Goal: Transaction & Acquisition: Purchase product/service

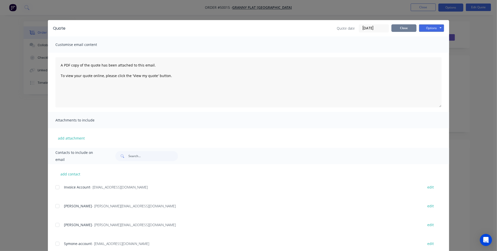
click at [401, 29] on button "Close" at bounding box center [403, 28] width 25 height 8
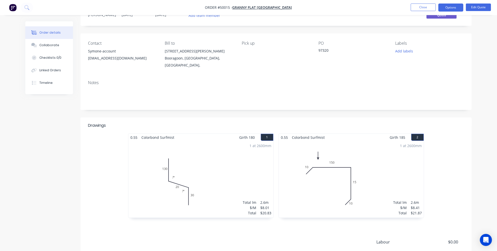
scroll to position [45, 0]
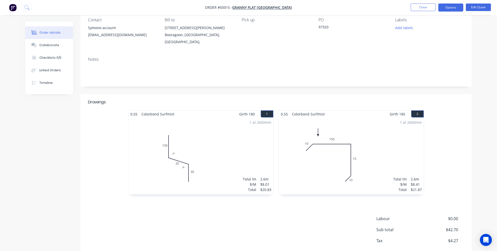
click at [216, 148] on div "1 at 2600mm Total lm $/M Total 2.6m $8.01 $20.83" at bounding box center [200, 156] width 145 height 76
click at [209, 150] on div "1 at 2600mm Total lm $/M Total 2.6m $8.01 $20.83" at bounding box center [200, 156] width 145 height 76
click at [207, 153] on div "1 at 2600mm Total lm $/M Total 2.6m $8.01 $20.83" at bounding box center [200, 156] width 145 height 76
click at [471, 6] on button "Edit Quote" at bounding box center [478, 8] width 25 height 8
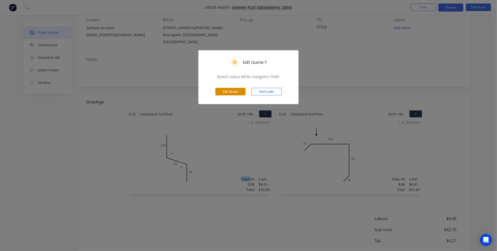
click at [235, 91] on button "Edit Quote" at bounding box center [230, 92] width 30 height 8
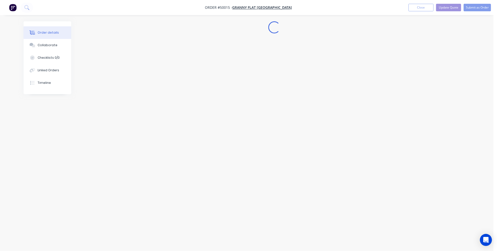
scroll to position [0, 0]
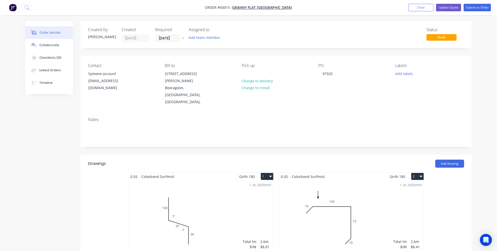
click at [172, 181] on div "1 at 2600mm Total lm $/M Total 2.6m $8.01 $20.83" at bounding box center [200, 218] width 145 height 76
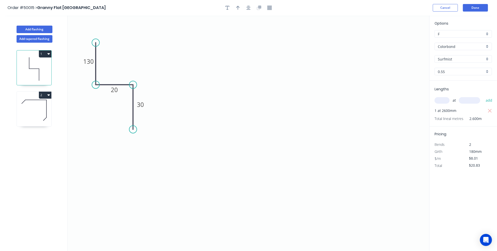
drag, startPoint x: 133, startPoint y: 95, endPoint x: 134, endPoint y: 86, distance: 9.6
click at [134, 86] on circle at bounding box center [133, 85] width 8 height 8
click at [469, 10] on button "Done" at bounding box center [475, 8] width 25 height 8
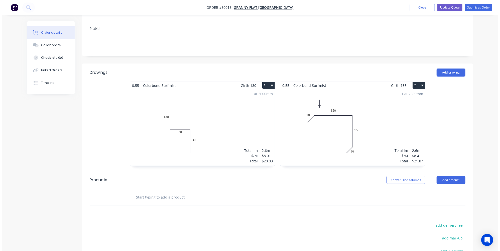
scroll to position [23, 0]
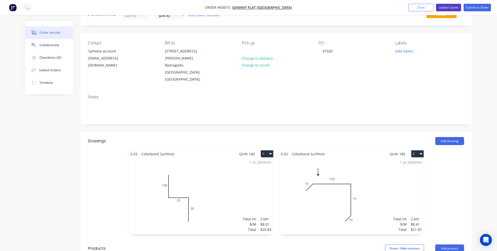
click at [452, 8] on button "Update Quote" at bounding box center [448, 8] width 25 height 8
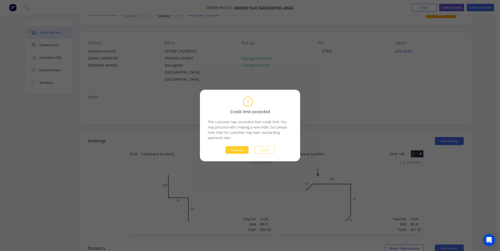
click at [243, 147] on button "Continue" at bounding box center [237, 150] width 23 height 8
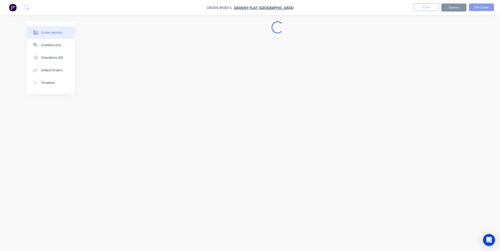
scroll to position [0, 0]
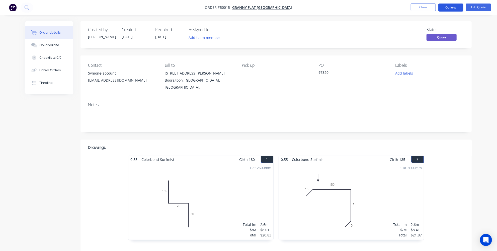
click at [454, 6] on button "Options" at bounding box center [450, 8] width 25 height 8
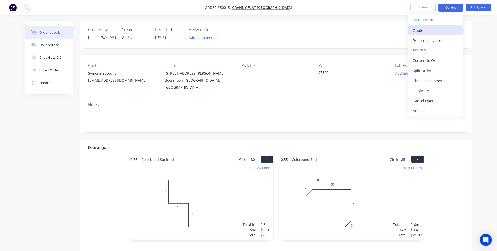
click at [422, 29] on div "Quote" at bounding box center [435, 30] width 46 height 7
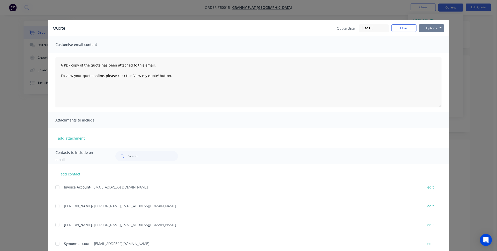
click at [424, 28] on button "Options" at bounding box center [431, 28] width 25 height 8
click at [429, 44] on button "Print" at bounding box center [435, 45] width 32 height 8
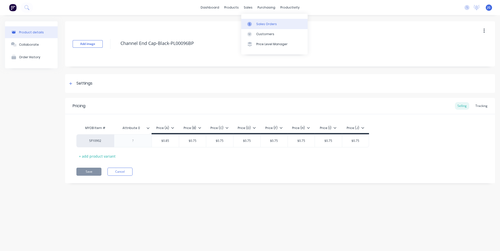
click at [262, 20] on link "Sales Orders" at bounding box center [274, 24] width 66 height 10
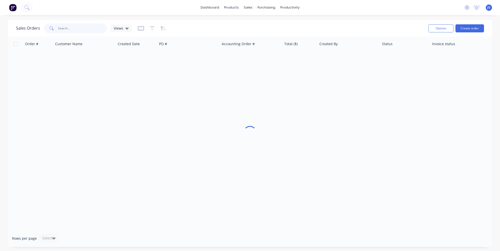
click at [88, 26] on input "text" at bounding box center [82, 28] width 49 height 10
type input "88"
drag, startPoint x: 75, startPoint y: 25, endPoint x: 46, endPoint y: 19, distance: 29.9
click at [52, 23] on div "88" at bounding box center [75, 28] width 63 height 10
click at [275, 23] on div "Purchase Orders" at bounding box center [282, 24] width 27 height 5
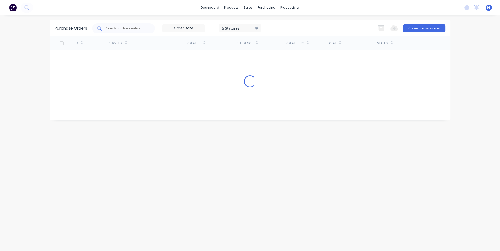
click at [121, 25] on div at bounding box center [123, 28] width 63 height 10
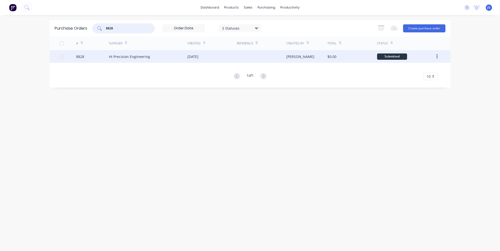
type input "8828"
click at [114, 55] on div "Hi Precision Engineering" at bounding box center [129, 56] width 41 height 5
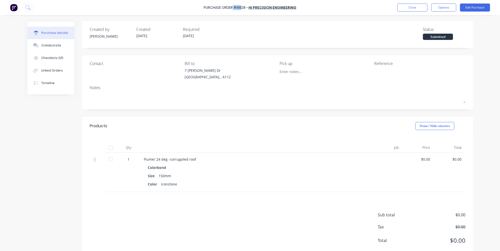
drag, startPoint x: 241, startPoint y: 8, endPoint x: 235, endPoint y: 7, distance: 6.8
click at [235, 7] on div "Purchase Order #8828 -" at bounding box center [226, 7] width 44 height 5
click at [241, 7] on div "Purchase Order #8828 -" at bounding box center [226, 7] width 44 height 5
drag, startPoint x: 239, startPoint y: 7, endPoint x: 246, endPoint y: 9, distance: 7.2
click at [246, 9] on div "Purchase Order #8828 -" at bounding box center [226, 7] width 44 height 5
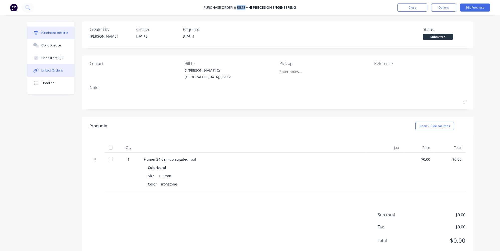
click at [47, 69] on div "Linked Orders" at bounding box center [52, 70] width 22 height 5
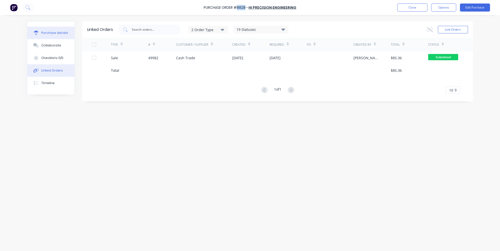
click at [51, 29] on button "Purchase details" at bounding box center [50, 33] width 47 height 13
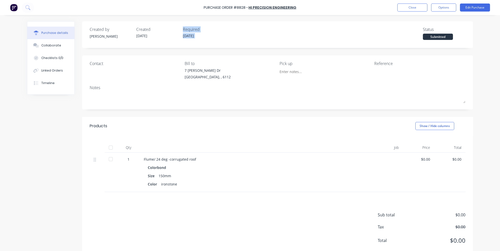
drag, startPoint x: 181, startPoint y: 26, endPoint x: 206, endPoint y: 32, distance: 25.8
click at [185, 39] on div "Created by Jessica Created 03/10/25 Required 09/10/25 Status Submitted" at bounding box center [277, 34] width 391 height 27
click at [272, 133] on div "Products Show / Hide columns" at bounding box center [277, 126] width 391 height 18
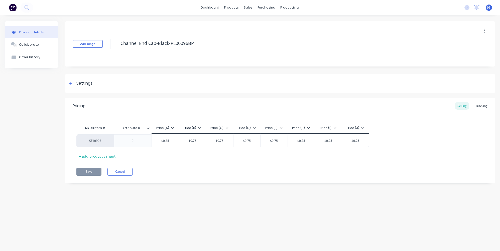
type textarea "x"
drag, startPoint x: 249, startPoint y: 4, endPoint x: 250, endPoint y: 12, distance: 7.8
click at [249, 4] on div "sales" at bounding box center [248, 8] width 14 height 8
drag, startPoint x: 246, startPoint y: 26, endPoint x: 242, endPoint y: 26, distance: 4.0
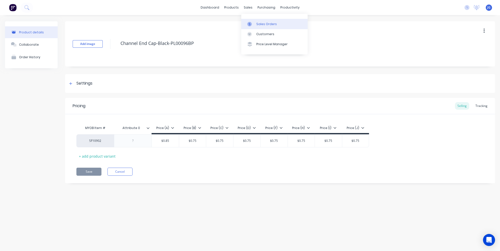
click at [246, 26] on link "Sales Orders" at bounding box center [274, 24] width 66 height 10
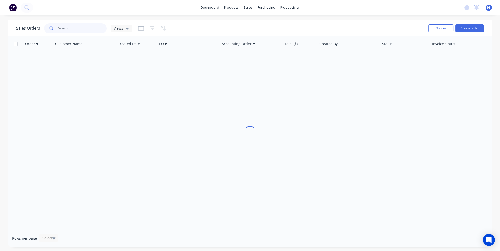
click at [72, 26] on input "text" at bounding box center [82, 28] width 49 height 10
paste input "49939"
type input "49939"
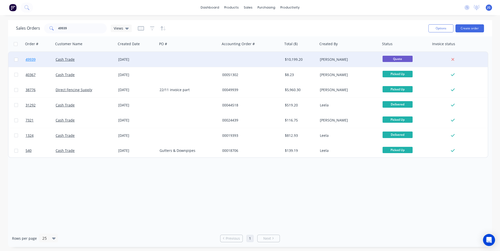
click at [42, 59] on link "49939" at bounding box center [41, 59] width 30 height 15
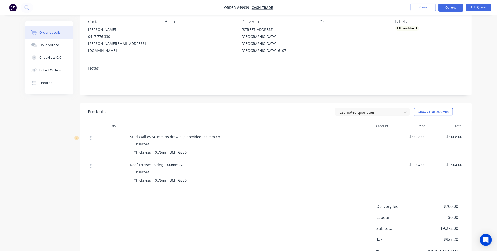
scroll to position [16, 0]
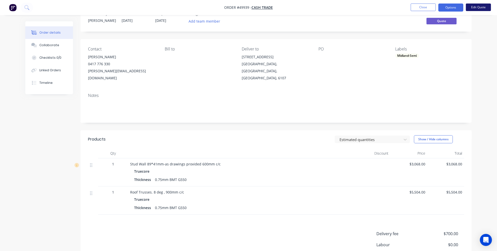
click at [481, 8] on button "Edit Quote" at bounding box center [478, 8] width 25 height 8
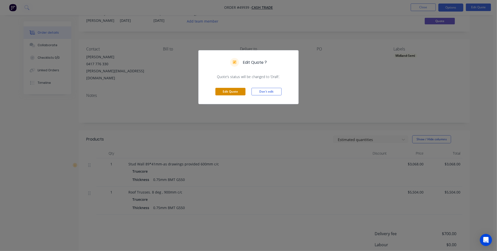
click at [242, 89] on button "Edit Quote" at bounding box center [230, 92] width 30 height 8
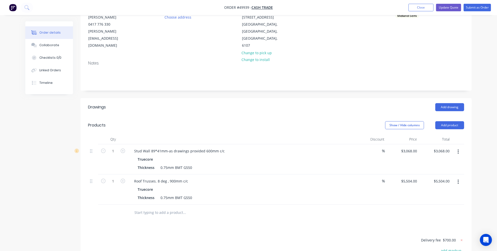
scroll to position [34, 0]
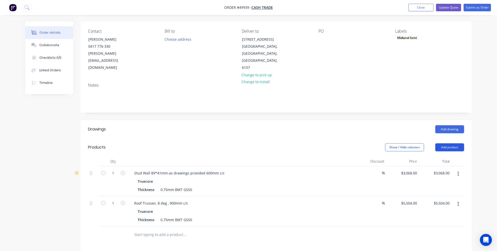
click at [458, 143] on button "Add product" at bounding box center [449, 147] width 29 height 8
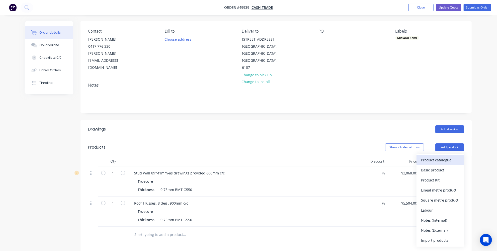
click at [449, 156] on div "Product catalogue" at bounding box center [440, 159] width 39 height 7
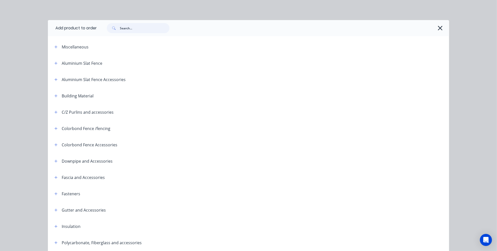
click at [150, 24] on input "text" at bounding box center [145, 28] width 50 height 10
type input "roof kit"
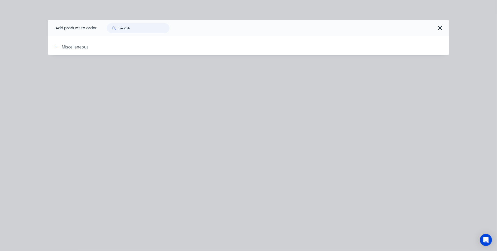
drag, startPoint x: 151, startPoint y: 29, endPoint x: 135, endPoint y: 32, distance: 15.8
click at [151, 29] on input "roof kit" at bounding box center [145, 28] width 50 height 10
drag, startPoint x: 154, startPoint y: 26, endPoint x: 67, endPoint y: 30, distance: 87.8
click at [73, 30] on header "Add product to order roof kit" at bounding box center [248, 28] width 401 height 16
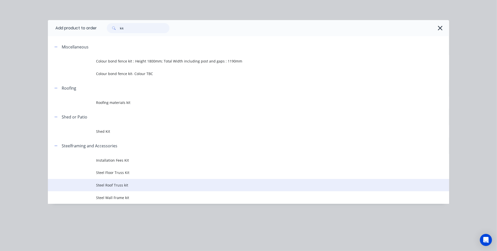
type input "kit"
click at [125, 184] on span "Steel Roof Truss kit" at bounding box center [237, 184] width 282 height 5
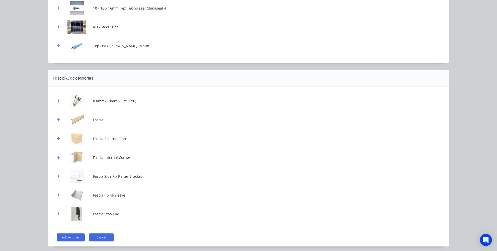
scroll to position [237, 0]
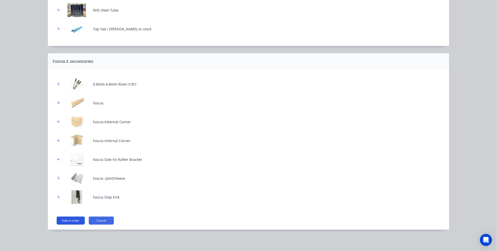
click at [66, 221] on button "Add to order" at bounding box center [71, 220] width 28 height 8
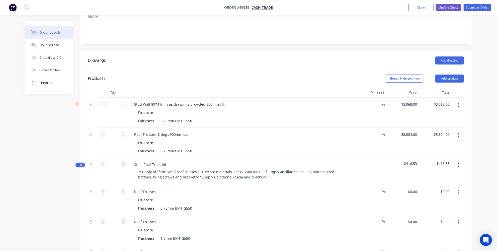
scroll to position [57, 0]
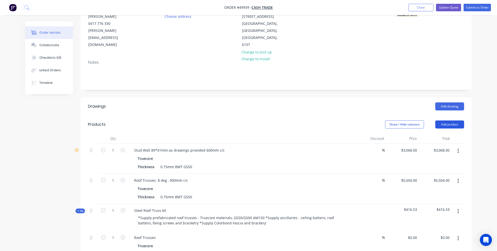
click at [459, 120] on button "Add product" at bounding box center [449, 124] width 29 height 8
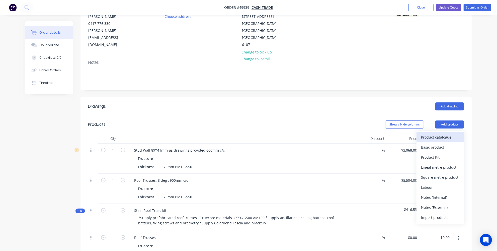
click at [438, 133] on div "Product catalogue" at bounding box center [440, 136] width 39 height 7
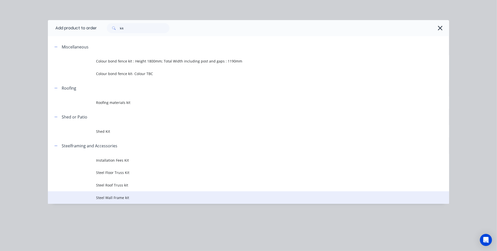
click at [116, 197] on span "Steel Wall Frame kit" at bounding box center [237, 197] width 282 height 5
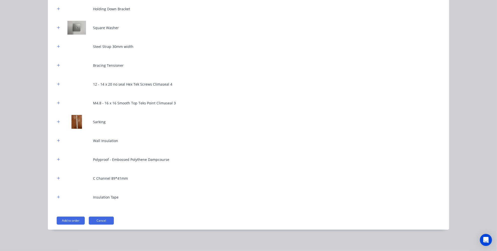
scroll to position [353, 0]
click at [66, 222] on button "Add to order" at bounding box center [71, 220] width 28 height 8
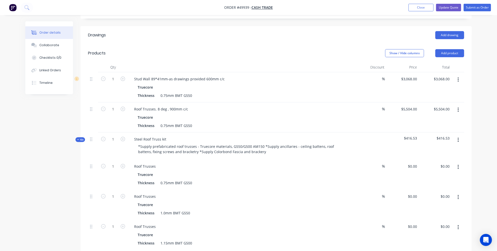
scroll to position [60, 0]
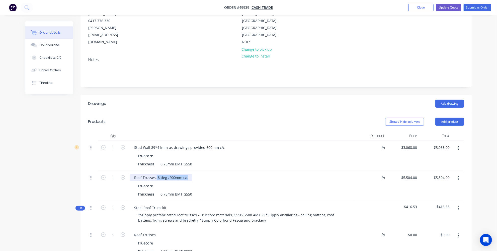
drag, startPoint x: 158, startPoint y: 162, endPoint x: 190, endPoint y: 162, distance: 32.3
click at [190, 174] on div "Roof Trusses. 8 deg , 900mm c/c" at bounding box center [161, 177] width 62 height 7
copy div "8 deg , 900mm c/c"
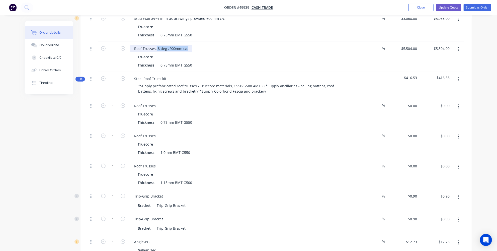
scroll to position [128, 0]
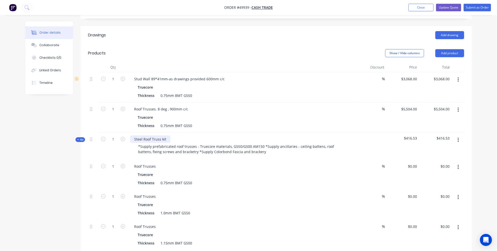
click at [166, 135] on div "Steel Roof Truss kit" at bounding box center [150, 138] width 40 height 7
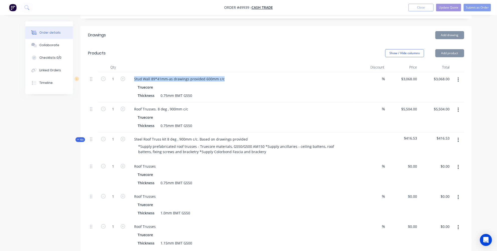
drag, startPoint x: 222, startPoint y: 63, endPoint x: 129, endPoint y: 60, distance: 93.0
click at [129, 72] on div "Stud Wall 89*41mm-as drawings provided 600mm c/c Truecore Thickness 0.75mm BMT …" at bounding box center [241, 87] width 226 height 30
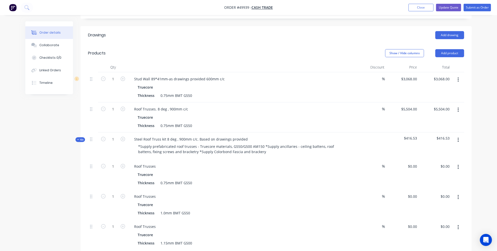
click at [175, 72] on div "Stud Wall 89*41mm-as drawings provided 600mm c/c Truecore Thickness 0.75mm BMT …" at bounding box center [241, 87] width 226 height 30
drag, startPoint x: 169, startPoint y: 63, endPoint x: 218, endPoint y: 62, distance: 48.6
click at [215, 75] on div "Stud Wall 89*41mm-as drawings provided 600mm c/c" at bounding box center [179, 78] width 98 height 7
click at [220, 75] on div "Stud Wall 89*41mm-as drawings provided 600mm c/c" at bounding box center [179, 78] width 98 height 7
drag, startPoint x: 222, startPoint y: 62, endPoint x: 169, endPoint y: 64, distance: 52.9
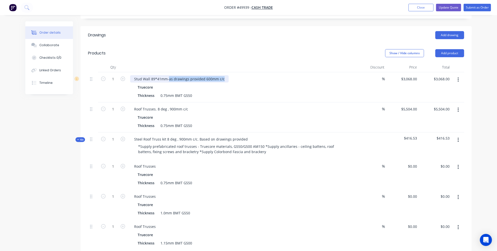
click at [169, 75] on div "Stud Wall 89*41mm-as drawings provided 600mm c/c" at bounding box center [179, 78] width 98 height 7
copy div "as drawings provided 600mm c/c"
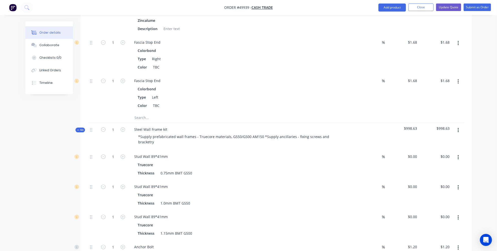
scroll to position [1040, 0]
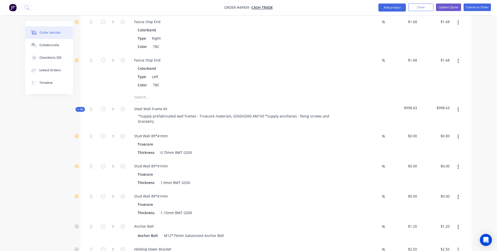
drag, startPoint x: 175, startPoint y: 87, endPoint x: 171, endPoint y: 89, distance: 4.5
click at [175, 102] on div "Steel Wall Frame kit *Supply prefabricated wall frames - Truecore materials, G5…" at bounding box center [241, 115] width 226 height 27
click at [171, 102] on div "Steel Wall Frame kit *Supply prefabricated wall frames - Truecore materials, G5…" at bounding box center [241, 115] width 226 height 27
click at [165, 132] on div "Stud Wall 89*41mm" at bounding box center [151, 135] width 42 height 7
click at [167, 105] on div "Steel Wall Frame kit" at bounding box center [150, 108] width 41 height 7
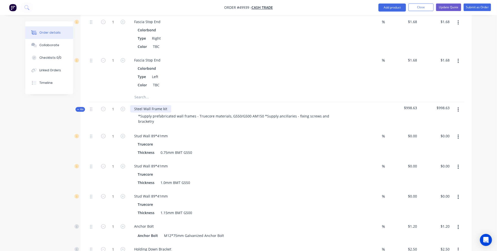
paste div
click at [166, 105] on div "Steel Wall Frame kitas drawings provided 600mm c/c" at bounding box center [178, 108] width 97 height 7
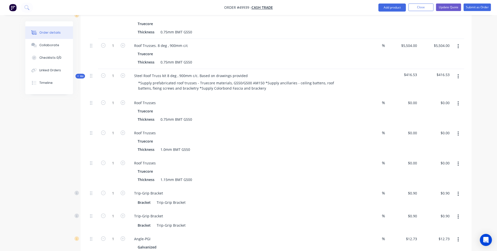
scroll to position [151, 0]
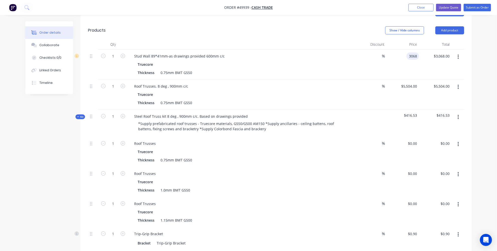
drag, startPoint x: 418, startPoint y: 40, endPoint x: 397, endPoint y: 41, distance: 21.3
click at [397, 49] on div "3068 3068" at bounding box center [402, 64] width 33 height 30
drag, startPoint x: 410, startPoint y: 40, endPoint x: 421, endPoint y: 40, distance: 10.8
click at [421, 49] on div "1 Stud Wall 89*41mm-as drawings provided 600mm c/c Truecore Thickness 0.75mm BM…" at bounding box center [276, 64] width 376 height 30
drag, startPoint x: 409, startPoint y: 40, endPoint x: 423, endPoint y: 40, distance: 13.3
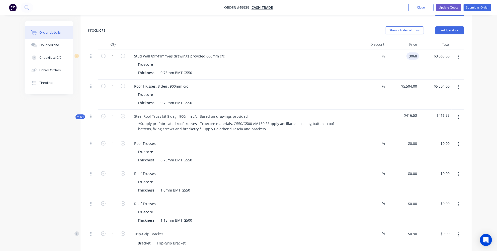
click at [423, 49] on div "1 Stud Wall 89*41mm-as drawings provided 600mm c/c Truecore Thickness 0.75mm BM…" at bounding box center [276, 64] width 376 height 30
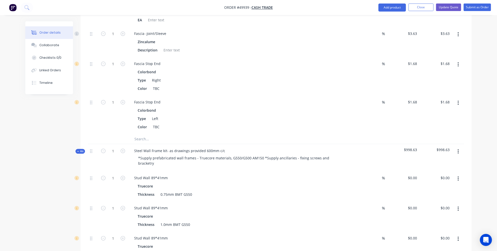
scroll to position [1017, 0]
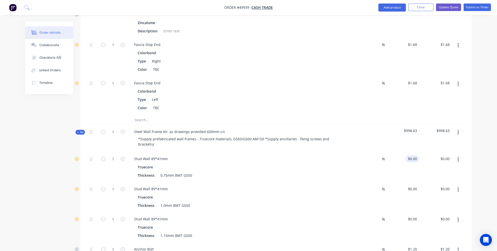
type input "$3,068.00"
click at [408, 152] on div "0 0" at bounding box center [402, 167] width 33 height 30
paste input "3068"
type input "$3,068.00"
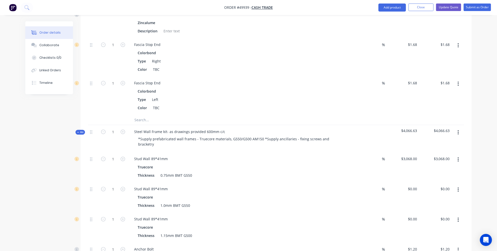
click at [462, 185] on button "button" at bounding box center [458, 189] width 12 height 9
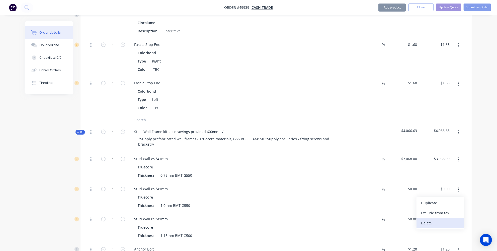
click at [434, 219] on div "Delete" at bounding box center [440, 222] width 39 height 7
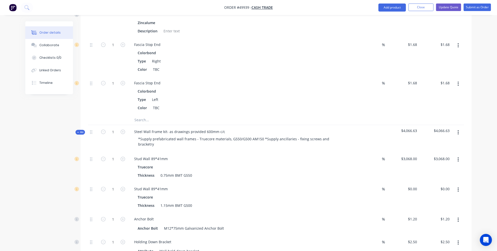
click at [456, 185] on button "button" at bounding box center [458, 189] width 12 height 9
click at [426, 219] on div "Delete" at bounding box center [440, 222] width 39 height 7
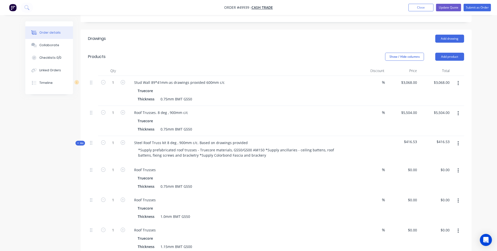
scroll to position [137, 0]
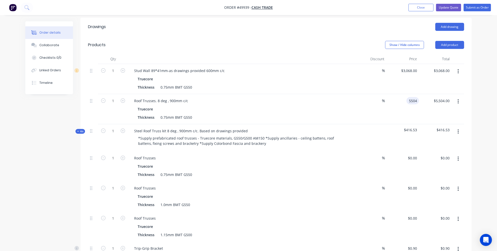
drag, startPoint x: 401, startPoint y: 85, endPoint x: 422, endPoint y: 87, distance: 21.1
click at [422, 94] on div "1 Roof Trusses. 8 deg , 900mm c/c Truecore Thickness 0.75mm BMT G550 % 5504 550…" at bounding box center [276, 109] width 376 height 30
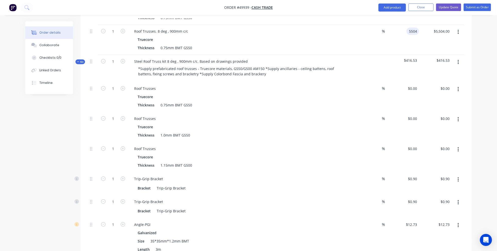
scroll to position [159, 0]
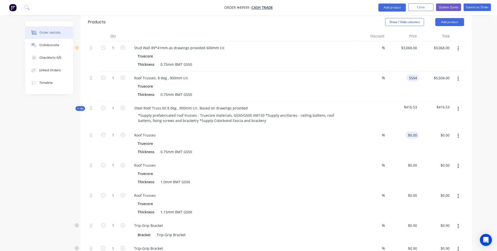
type input "$5,504.00"
click at [411, 131] on div "0 $0.00" at bounding box center [412, 134] width 14 height 7
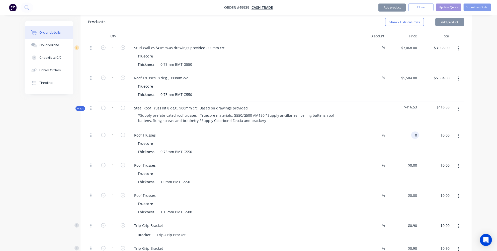
paste input "5504"
type input "$5,504.00"
click at [458, 164] on icon "button" at bounding box center [457, 166] width 1 height 5
click at [441, 195] on div "Delete" at bounding box center [440, 198] width 39 height 7
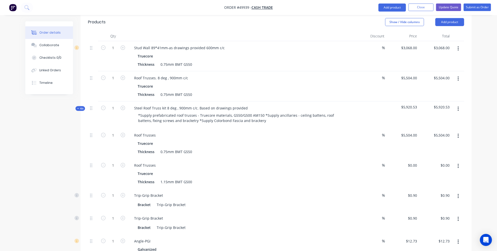
click at [456, 161] on button "button" at bounding box center [458, 165] width 12 height 9
click at [435, 195] on div "Delete" at bounding box center [440, 198] width 39 height 7
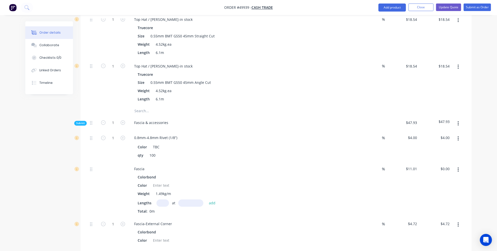
scroll to position [638, 0]
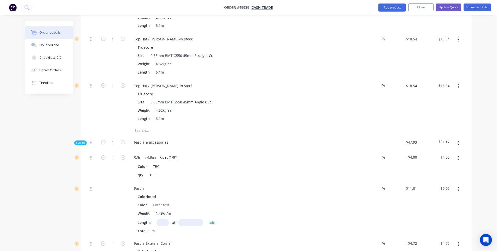
click at [457, 139] on button "button" at bounding box center [458, 143] width 12 height 9
click at [442, 163] on div "Delete" at bounding box center [440, 166] width 39 height 7
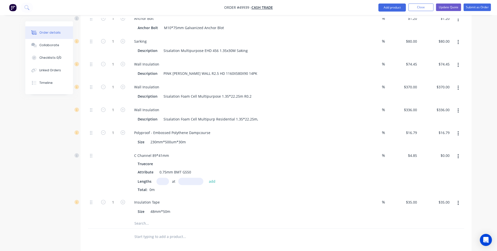
scroll to position [1025, 0]
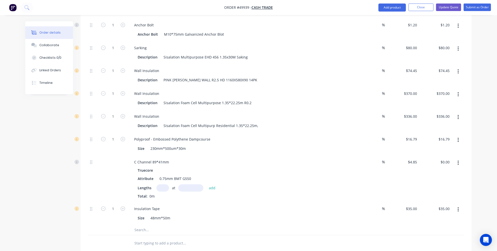
click at [459, 158] on button "button" at bounding box center [458, 162] width 12 height 9
click at [427, 192] on div "Delete" at bounding box center [440, 195] width 39 height 7
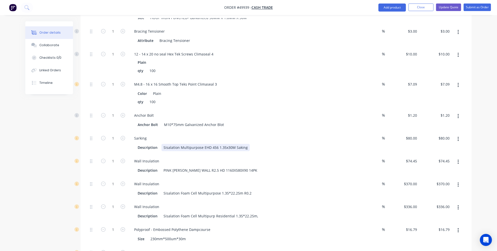
scroll to position [934, 0]
click at [452, 155] on div at bounding box center [457, 166] width 13 height 23
click at [454, 158] on button "button" at bounding box center [458, 162] width 12 height 9
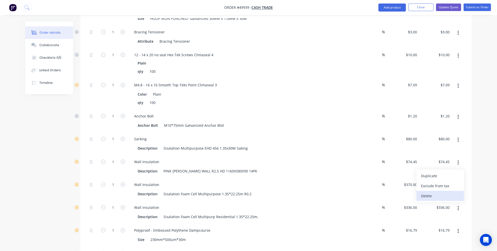
click at [434, 192] on div "Delete" at bounding box center [440, 195] width 39 height 7
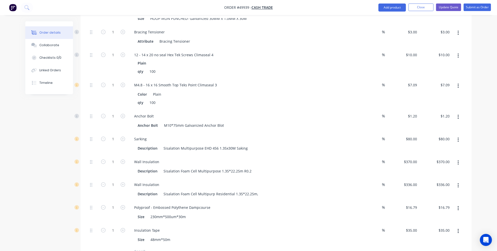
click at [459, 158] on button "button" at bounding box center [458, 162] width 12 height 9
click at [438, 192] on div "Delete" at bounding box center [440, 195] width 39 height 7
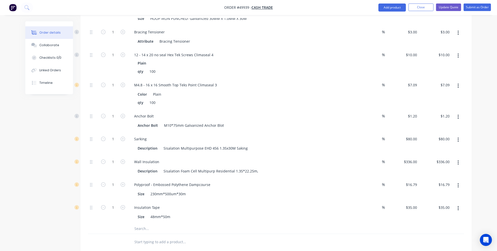
click at [457, 160] on icon "button" at bounding box center [457, 163] width 1 height 6
click at [432, 192] on div "Delete" at bounding box center [440, 195] width 39 height 7
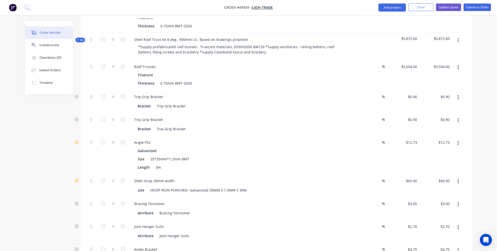
scroll to position [137, 0]
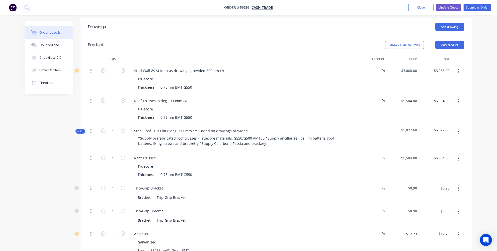
click at [458, 99] on icon "button" at bounding box center [457, 102] width 1 height 6
click at [425, 141] on div "Delete" at bounding box center [440, 144] width 39 height 7
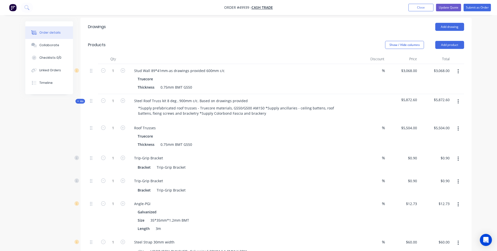
click at [457, 67] on button "button" at bounding box center [458, 71] width 12 height 9
click at [432, 111] on div "Delete" at bounding box center [440, 114] width 39 height 7
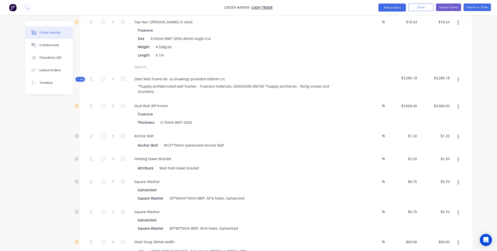
scroll to position [598, 0]
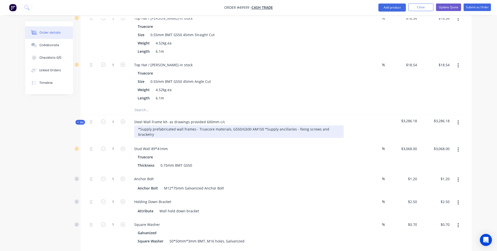
click at [304, 125] on div "*Supply prefabricated wall frames - Truecore materials, G550/G500 AM150 *Supply…" at bounding box center [239, 131] width 210 height 13
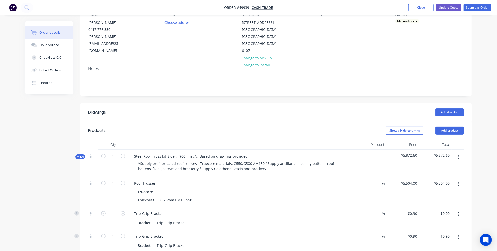
scroll to position [74, 0]
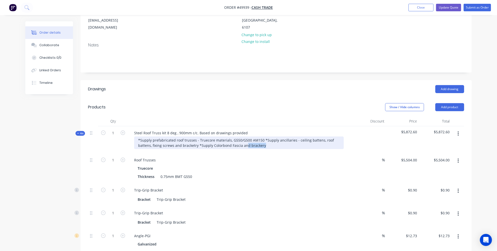
drag, startPoint x: 264, startPoint y: 129, endPoint x: 243, endPoint y: 128, distance: 21.1
click at [243, 136] on div "*Supply prefabricated roof trusses - Truecore materials, G550/G500 AM150 *Suppl…" at bounding box center [239, 142] width 210 height 13
click at [238, 136] on div "*Supply prefabricated roof trusses - Truecore materials, G550/G500 AM150 *Suppl…" at bounding box center [239, 142] width 210 height 13
drag, startPoint x: 265, startPoint y: 130, endPoint x: 199, endPoint y: 130, distance: 66.2
click at [199, 136] on div "*Supply prefabricated roof trusses - Truecore materials, G550/G500 AM150 *Suppl…" at bounding box center [239, 142] width 210 height 13
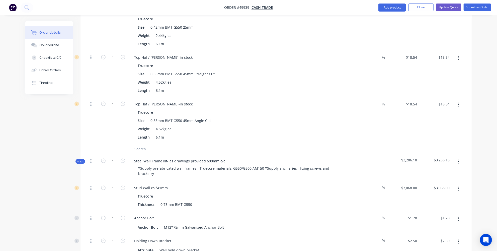
scroll to position [569, 0]
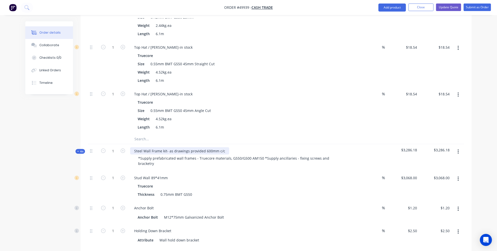
click at [177, 147] on div "Steel Wall Frame kit- as drawings provided 600mm c/c" at bounding box center [179, 150] width 99 height 7
click at [222, 147] on div "Steel Wall Frame kit- as drawings provided 600mm c/c" at bounding box center [179, 150] width 99 height 7
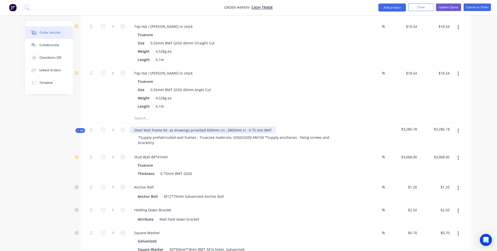
scroll to position [615, 0]
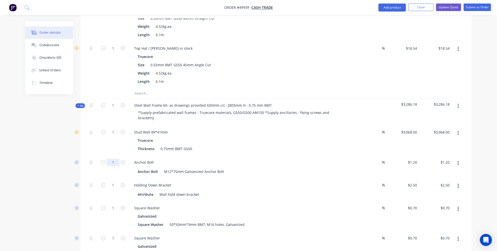
click at [117, 159] on input "1" at bounding box center [113, 163] width 13 height 8
type input "35"
type input "$42.00"
click at [35, 167] on div "Created by [PERSON_NAME] Created [DATE] Required [DATE] Assigned to Add team me…" at bounding box center [248, 3] width 446 height 1194
click at [115, 181] on input "1" at bounding box center [113, 185] width 13 height 8
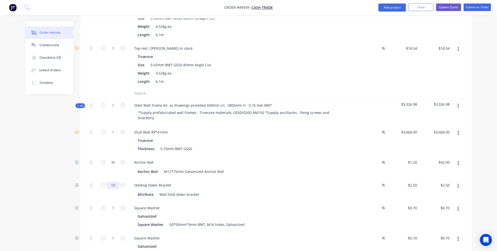
type input "10"
type input "$25.00"
click at [52, 156] on div "Created by [PERSON_NAME] Created [DATE] Required [DATE] Assigned to Add team me…" at bounding box center [248, 3] width 446 height 1194
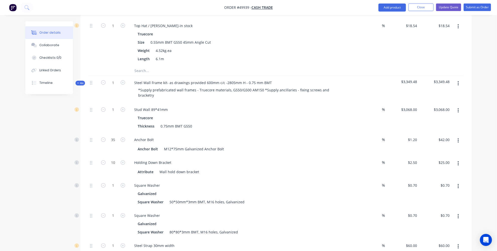
scroll to position [661, 0]
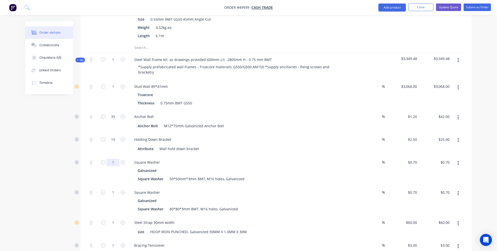
click at [112, 159] on input "1" at bounding box center [113, 163] width 13 height 8
type input "35"
type input "$24.50"
click at [113, 159] on input "35" at bounding box center [113, 163] width 13 height 8
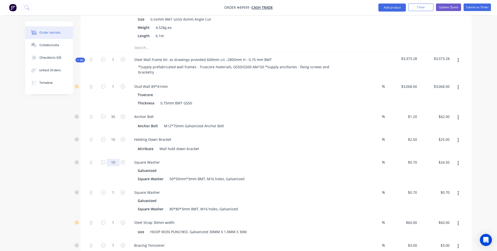
type input "10"
type input "$7.00"
click at [110, 186] on div "1" at bounding box center [113, 201] width 30 height 30
click at [115, 189] on input "1" at bounding box center [113, 193] width 13 height 8
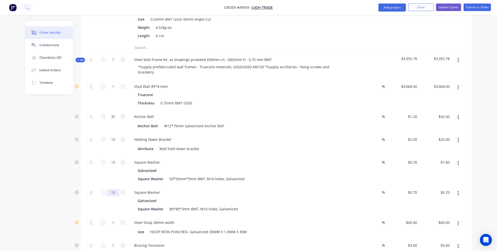
type input "1"
type input "25"
type input "$17.50"
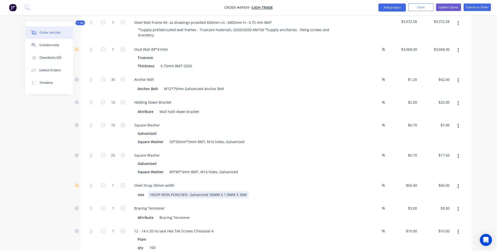
scroll to position [706, 0]
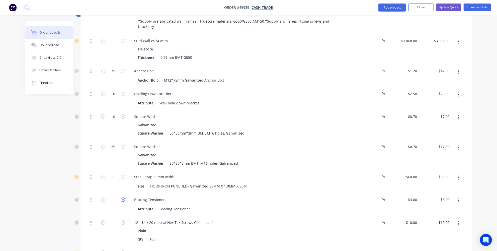
click at [123, 197] on icon "button" at bounding box center [123, 199] width 5 height 5
type input "2"
type input "$6.00"
click at [123, 197] on icon "button" at bounding box center [123, 199] width 5 height 5
type input "3"
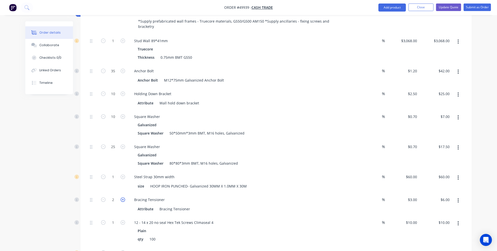
type input "$9.00"
click at [123, 197] on icon "button" at bounding box center [123, 199] width 5 height 5
type input "4"
type input "$12.00"
click at [123, 197] on icon "button" at bounding box center [123, 199] width 5 height 5
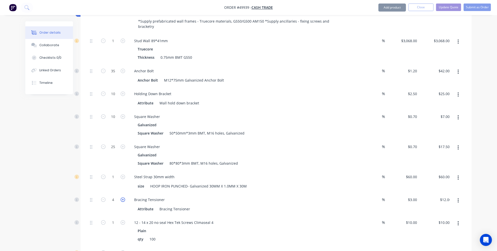
type input "5"
type input "$15.00"
click at [123, 197] on icon "button" at bounding box center [123, 199] width 5 height 5
type input "6"
type input "$18.00"
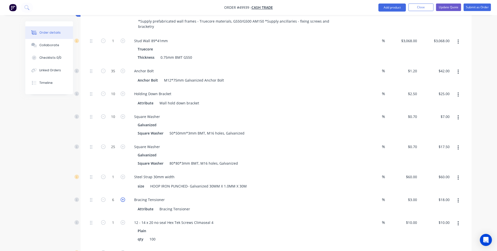
click at [123, 197] on icon "button" at bounding box center [123, 199] width 5 height 5
type input "7"
type input "$21.00"
click at [123, 197] on icon "button" at bounding box center [123, 199] width 5 height 5
type input "8"
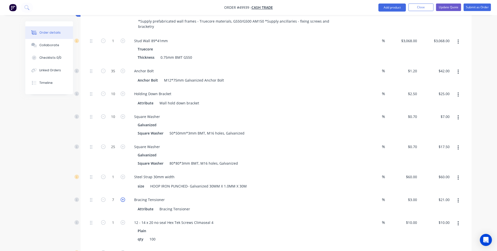
type input "$24.00"
click at [123, 197] on icon "button" at bounding box center [123, 199] width 5 height 5
type input "9"
type input "$27.00"
click at [123, 197] on icon "button" at bounding box center [123, 199] width 5 height 5
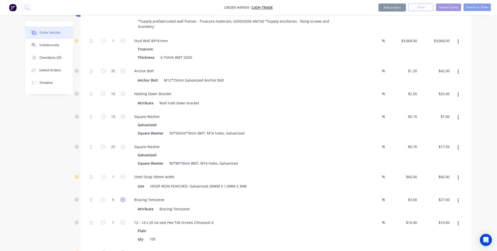
type input "10"
type input "$30.00"
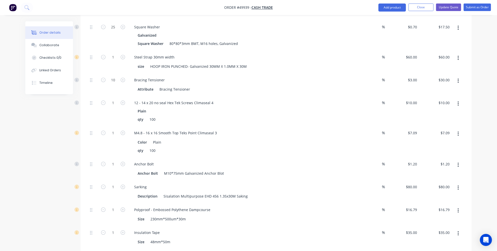
scroll to position [843, 0]
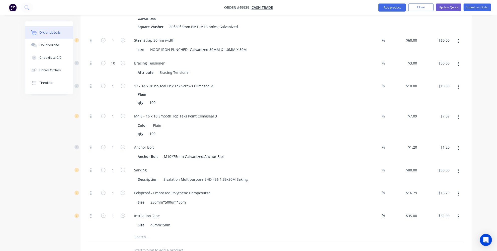
click at [457, 143] on button "button" at bounding box center [458, 147] width 12 height 9
click at [430, 177] on div "Delete" at bounding box center [440, 180] width 39 height 7
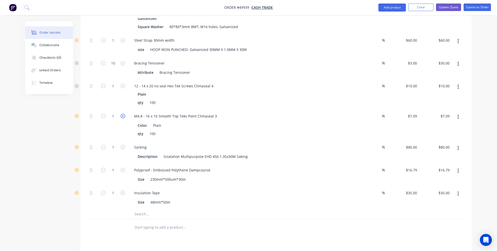
click at [121, 114] on icon "button" at bounding box center [123, 116] width 5 height 5
type input "2"
type input "$14.18"
click at [121, 114] on icon "button" at bounding box center [123, 116] width 5 height 5
type input "3"
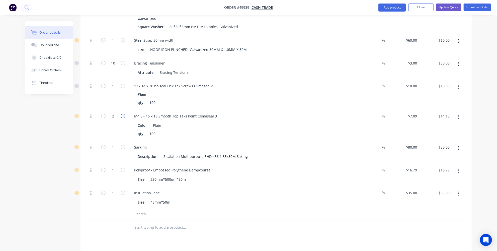
type input "$21.27"
click at [124, 83] on icon "button" at bounding box center [123, 85] width 5 height 5
type input "2"
type input "$20.00"
click at [124, 83] on icon "button" at bounding box center [123, 85] width 5 height 5
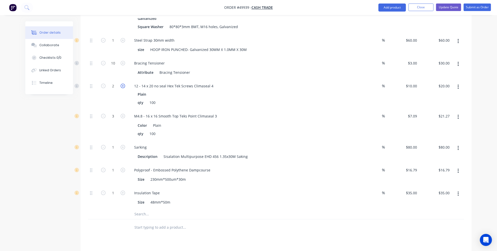
type input "3"
type input "$30.00"
click at [105, 114] on icon "button" at bounding box center [103, 116] width 5 height 5
type input "2"
type input "$14.18"
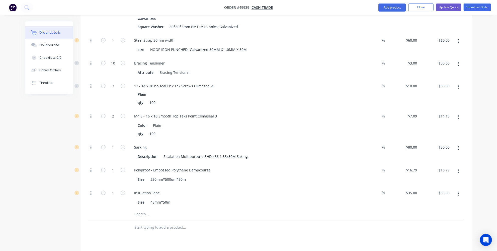
scroll to position [866, 0]
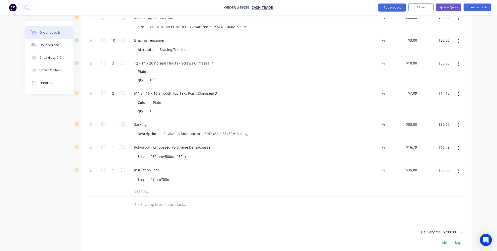
click at [461, 121] on button "button" at bounding box center [458, 125] width 12 height 9
click at [448, 155] on div "Delete" at bounding box center [440, 158] width 39 height 7
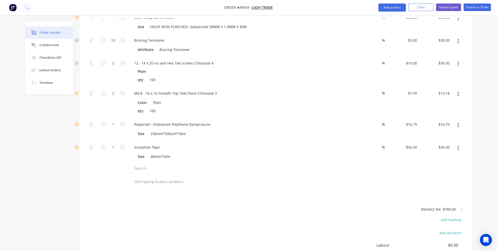
click at [458, 122] on icon "button" at bounding box center [457, 125] width 1 height 6
click at [443, 155] on div "Delete" at bounding box center [440, 158] width 39 height 7
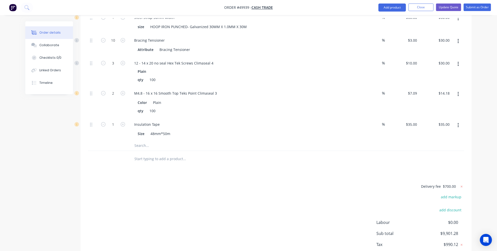
click at [456, 121] on button "button" at bounding box center [458, 125] width 12 height 9
click at [443, 155] on div "Delete" at bounding box center [440, 158] width 39 height 7
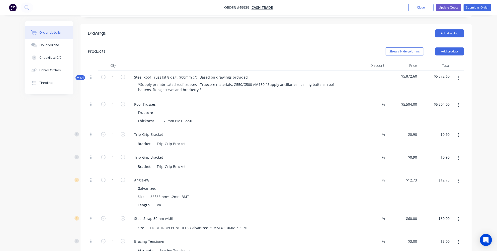
scroll to position [143, 0]
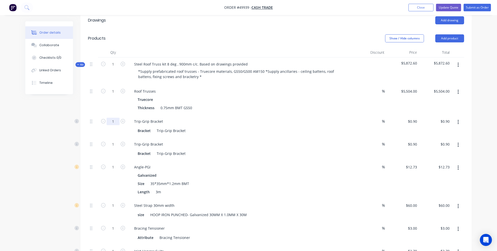
click at [115, 118] on input "1" at bounding box center [113, 122] width 13 height 8
type input "80"
type input "$72.00"
click at [113, 140] on input "1" at bounding box center [113, 144] width 13 height 8
type input "80"
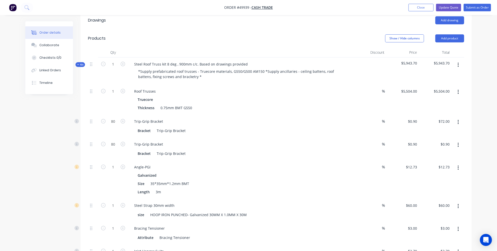
type input "$72.00"
click at [103, 178] on div "1" at bounding box center [113, 179] width 30 height 38
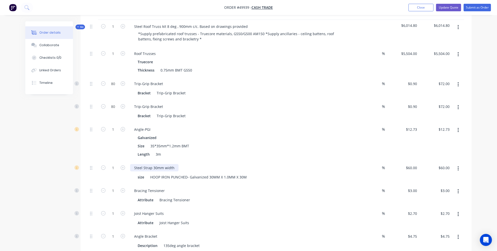
scroll to position [212, 0]
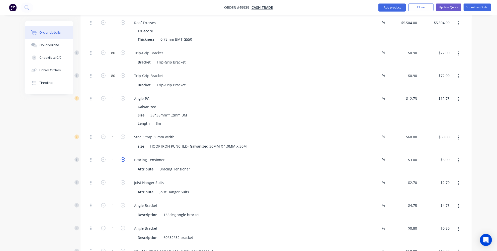
click at [122, 157] on icon "button" at bounding box center [123, 159] width 5 height 5
type input "2"
type input "$6.00"
click at [122, 157] on icon "button" at bounding box center [123, 159] width 5 height 5
type input "3"
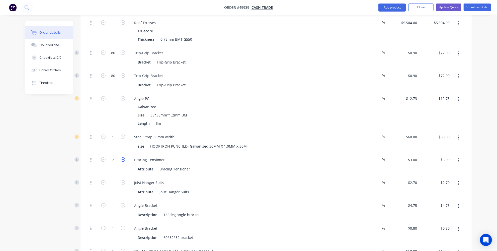
type input "$9.00"
click at [104, 157] on icon "button" at bounding box center [103, 159] width 5 height 5
type input "2"
type input "$6.00"
click at [116, 156] on input "2" at bounding box center [113, 160] width 13 height 8
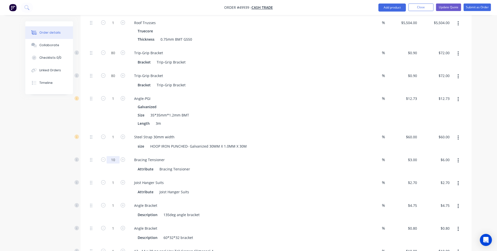
type input "10"
type input "$30.00"
click at [124, 134] on icon "button" at bounding box center [123, 136] width 5 height 5
type input "2"
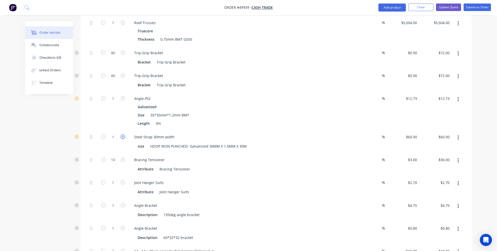
type input "$120.00"
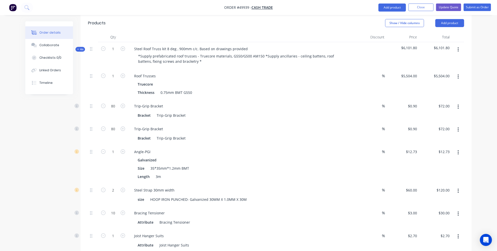
scroll to position [257, 0]
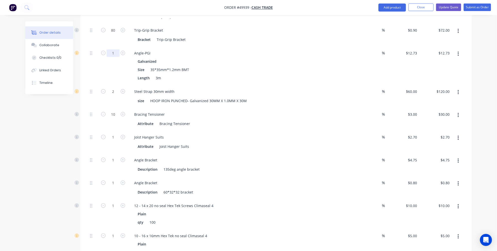
click at [117, 49] on input "1" at bounding box center [113, 53] width 13 height 8
type input "2"
type input "25"
type input "$318.25"
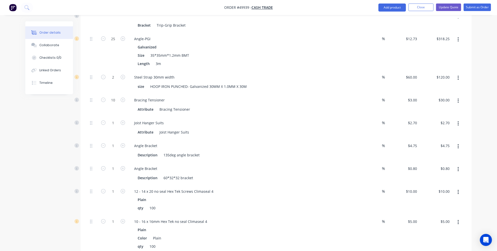
scroll to position [280, 0]
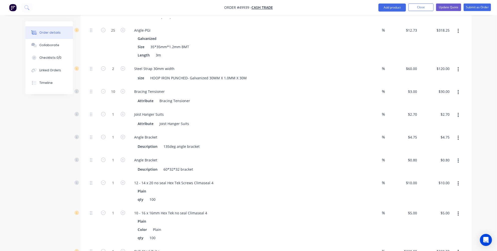
click at [461, 111] on button "button" at bounding box center [458, 115] width 12 height 9
click at [447, 145] on div "Delete" at bounding box center [440, 148] width 39 height 7
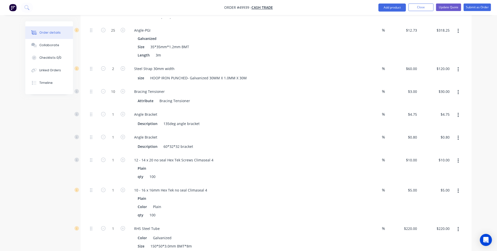
click at [455, 111] on button "button" at bounding box center [458, 115] width 12 height 9
click at [434, 145] on div "Delete" at bounding box center [440, 148] width 39 height 7
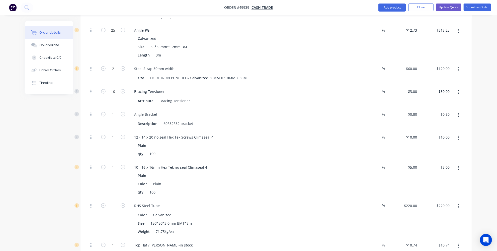
click at [459, 111] on button "button" at bounding box center [458, 115] width 12 height 9
drag, startPoint x: 439, startPoint y: 135, endPoint x: 437, endPoint y: 131, distance: 3.8
click at [439, 145] on div "Delete" at bounding box center [440, 148] width 39 height 7
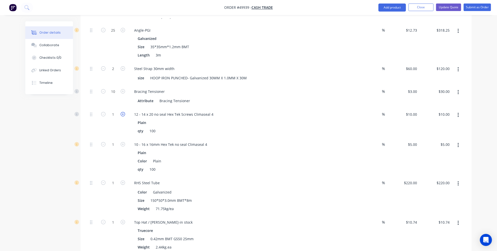
click at [122, 112] on icon "button" at bounding box center [123, 114] width 5 height 5
type input "2"
type input "$20.00"
click at [121, 142] on icon "button" at bounding box center [123, 144] width 5 height 5
type input "2"
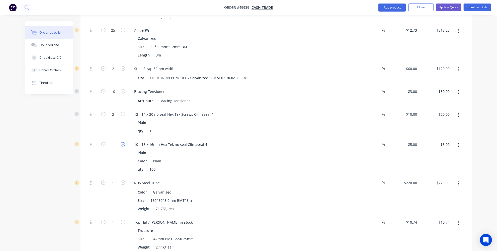
type input "$10.00"
click at [121, 142] on icon "button" at bounding box center [123, 144] width 5 height 5
type input "3"
type input "$15.00"
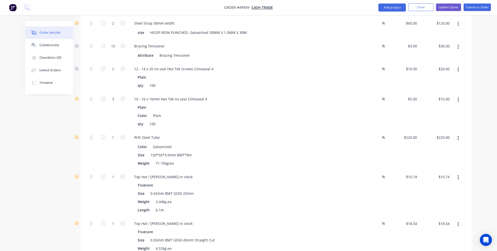
scroll to position [325, 0]
click at [456, 130] on div at bounding box center [457, 149] width 13 height 39
click at [459, 133] on button "button" at bounding box center [458, 137] width 12 height 9
click at [421, 167] on div "Delete" at bounding box center [440, 170] width 39 height 7
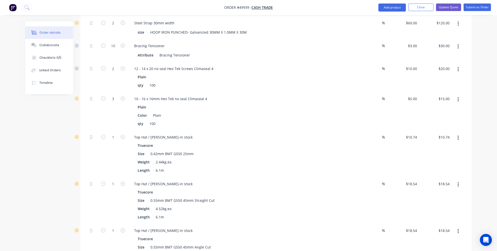
click at [460, 133] on button "button" at bounding box center [458, 137] width 12 height 9
click at [430, 167] on div "Delete" at bounding box center [440, 170] width 39 height 7
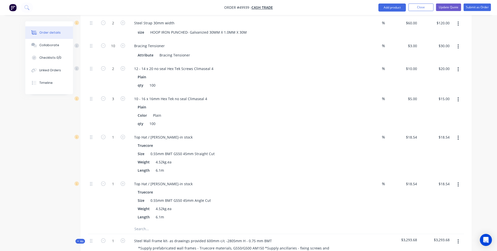
click at [458, 136] on icon "button" at bounding box center [457, 138] width 1 height 5
click at [441, 167] on div "Delete" at bounding box center [440, 170] width 39 height 7
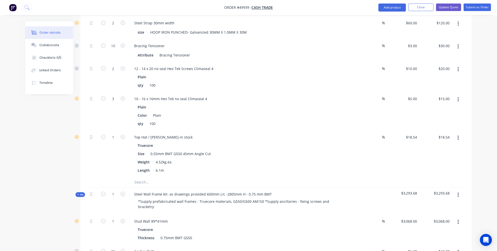
click at [459, 133] on button "button" at bounding box center [458, 137] width 12 height 9
click at [430, 167] on div "Delete" at bounding box center [440, 170] width 39 height 7
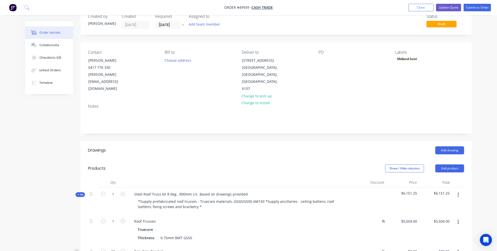
scroll to position [23, 0]
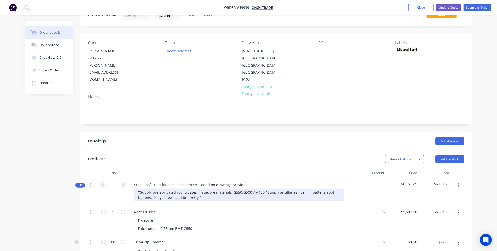
click at [316, 188] on div "*Supply prefabricated roof trusses - Truecore materials, G550/G500 AM150 *Suppl…" at bounding box center [239, 194] width 210 height 13
drag, startPoint x: 295, startPoint y: 177, endPoint x: 151, endPoint y: 184, distance: 144.3
click at [151, 188] on div "*Supply prefabricated roof trusses - Truecore materials, G550/G500 AM150 *Suppl…" at bounding box center [239, 194] width 210 height 13
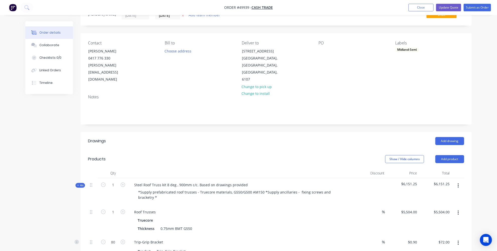
click at [223, 134] on header "Drawings Add drawing" at bounding box center [275, 141] width 391 height 18
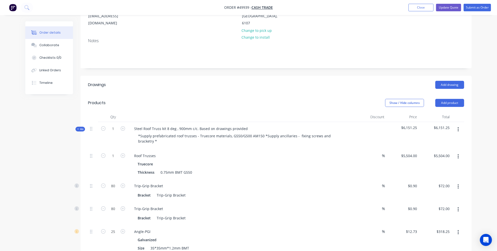
scroll to position [0, 0]
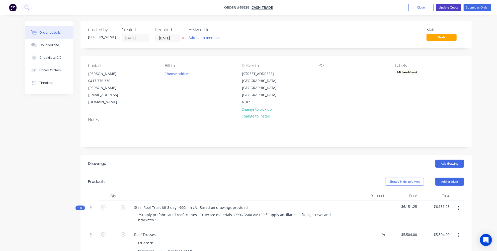
click at [449, 5] on button "Update Quote" at bounding box center [448, 8] width 25 height 8
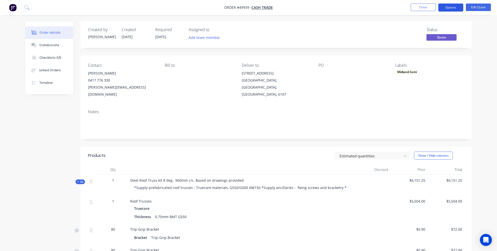
click at [446, 8] on button "Options" at bounding box center [450, 8] width 25 height 8
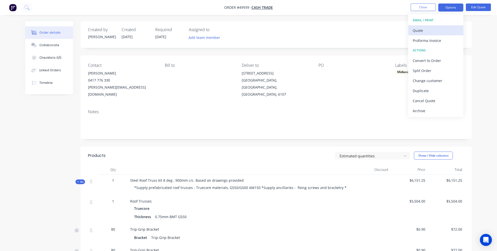
click at [442, 30] on div "Quote" at bounding box center [435, 30] width 46 height 7
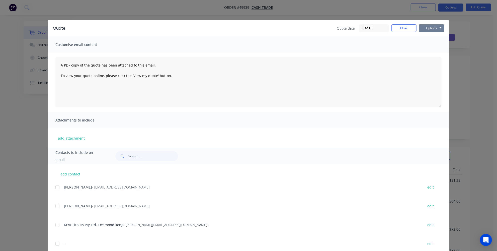
click at [437, 29] on button "Options" at bounding box center [431, 28] width 25 height 8
click at [430, 47] on button "Print" at bounding box center [435, 45] width 32 height 8
click at [402, 29] on button "Close" at bounding box center [403, 28] width 25 height 8
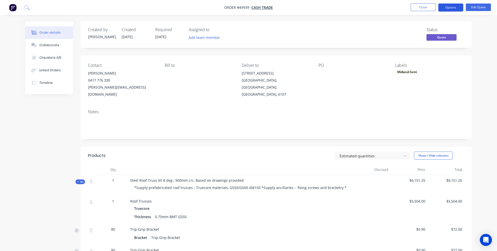
click at [458, 6] on button "Options" at bounding box center [450, 8] width 25 height 8
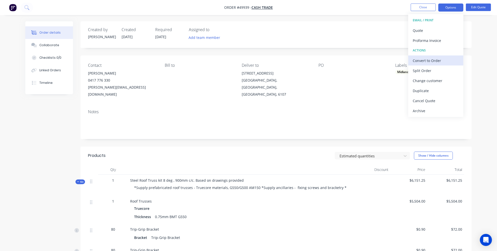
click at [423, 59] on div "Convert to Order" at bounding box center [435, 60] width 46 height 7
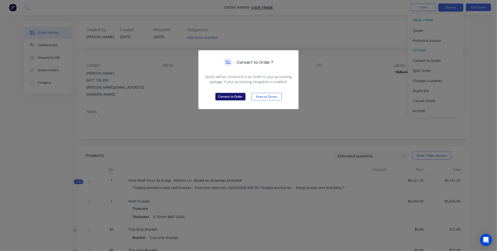
click at [235, 97] on button "Convert to Order" at bounding box center [230, 97] width 30 height 8
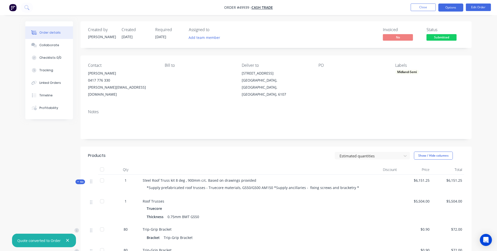
click at [449, 7] on button "Options" at bounding box center [450, 8] width 25 height 8
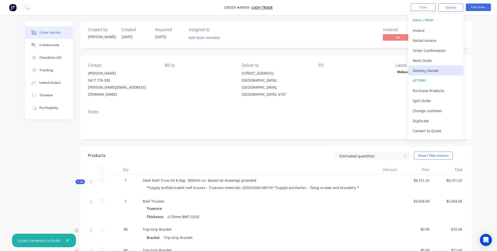
click at [421, 68] on div "Delivery Docket" at bounding box center [435, 70] width 46 height 7
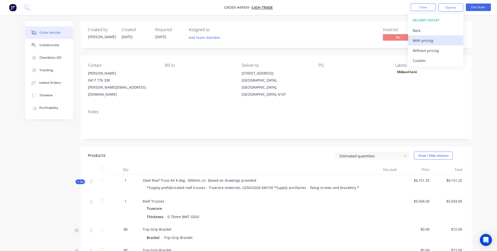
click at [429, 42] on div "With pricing" at bounding box center [435, 40] width 46 height 7
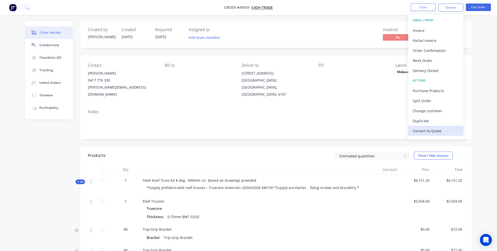
click at [445, 130] on div "Convert to Quote" at bounding box center [435, 130] width 46 height 7
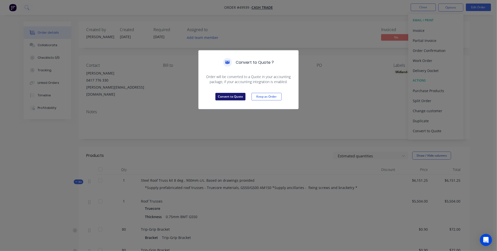
click at [228, 97] on button "Convert to Quote" at bounding box center [230, 97] width 30 height 8
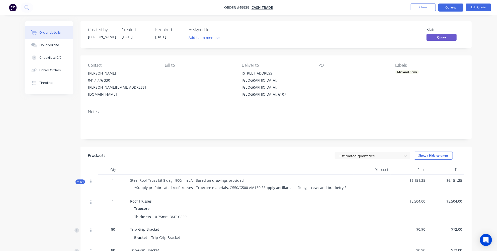
click at [14, 5] on img "button" at bounding box center [13, 8] width 8 height 8
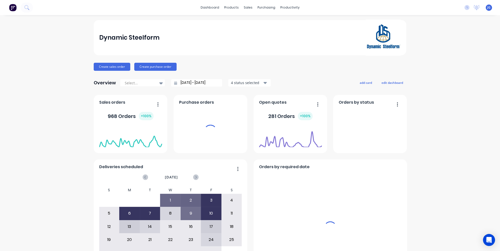
drag, startPoint x: 243, startPoint y: 7, endPoint x: 246, endPoint y: 17, distance: 10.1
click at [243, 7] on div "sales" at bounding box center [248, 8] width 14 height 8
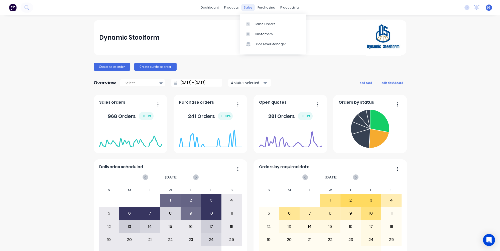
click at [246, 7] on div "sales" at bounding box center [248, 8] width 14 height 8
click at [247, 21] on link "Sales Orders" at bounding box center [273, 24] width 66 height 10
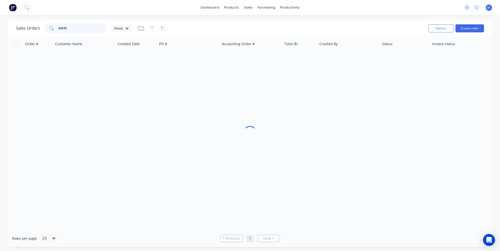
drag, startPoint x: 81, startPoint y: 28, endPoint x: 52, endPoint y: 27, distance: 28.6
click at [52, 27] on div "49939" at bounding box center [75, 28] width 63 height 10
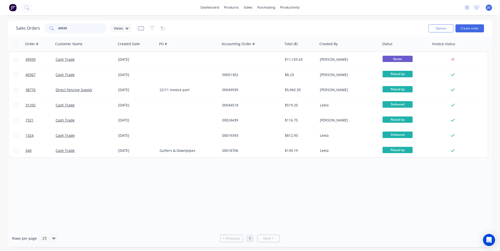
click at [72, 27] on input "49939" at bounding box center [82, 28] width 49 height 10
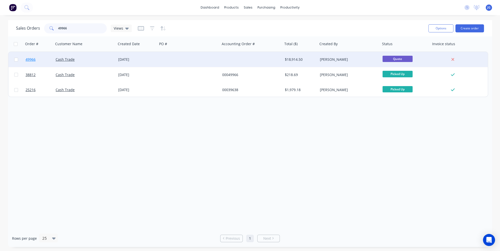
type input "49966"
click at [47, 60] on link "49966" at bounding box center [41, 59] width 30 height 15
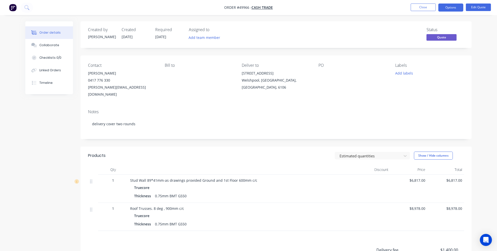
drag, startPoint x: 215, startPoint y: 232, endPoint x: 233, endPoint y: 216, distance: 24.0
click at [215, 232] on div "Products Estimated quantities Show / Hide columns Qty Discount Price Total 1 St…" at bounding box center [275, 229] width 391 height 166
click at [478, 7] on button "Edit Quote" at bounding box center [478, 8] width 25 height 8
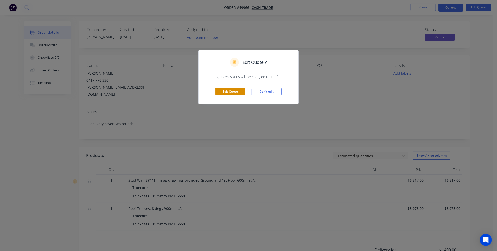
click at [223, 93] on button "Edit Quote" at bounding box center [230, 92] width 30 height 8
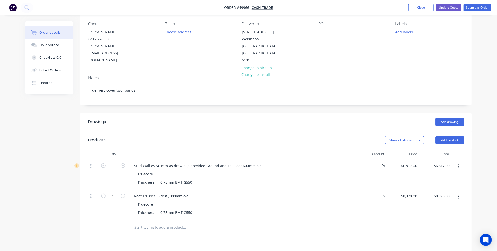
scroll to position [23, 0]
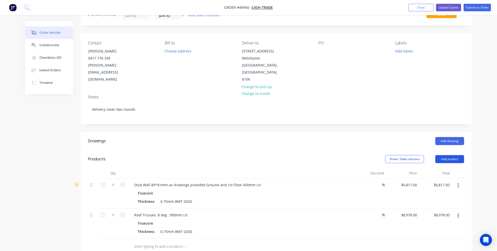
click at [444, 155] on button "Add product" at bounding box center [449, 159] width 29 height 8
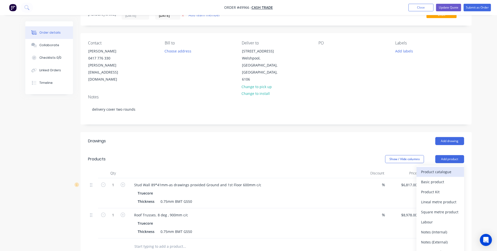
click at [427, 168] on div "Product catalogue" at bounding box center [440, 171] width 39 height 7
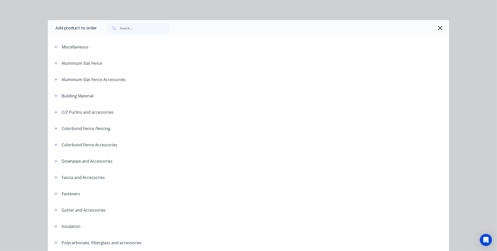
scroll to position [0, 0]
